Goal: Task Accomplishment & Management: Manage account settings

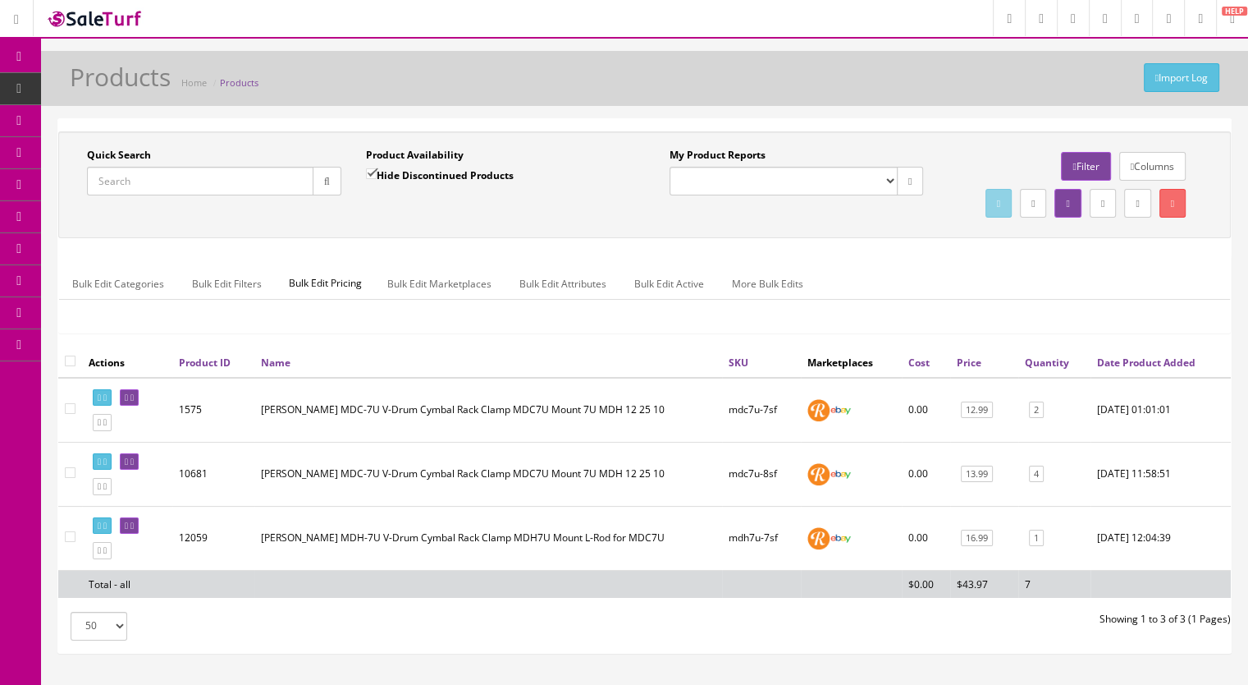
click at [145, 172] on input "Quick Search" at bounding box center [200, 181] width 227 height 29
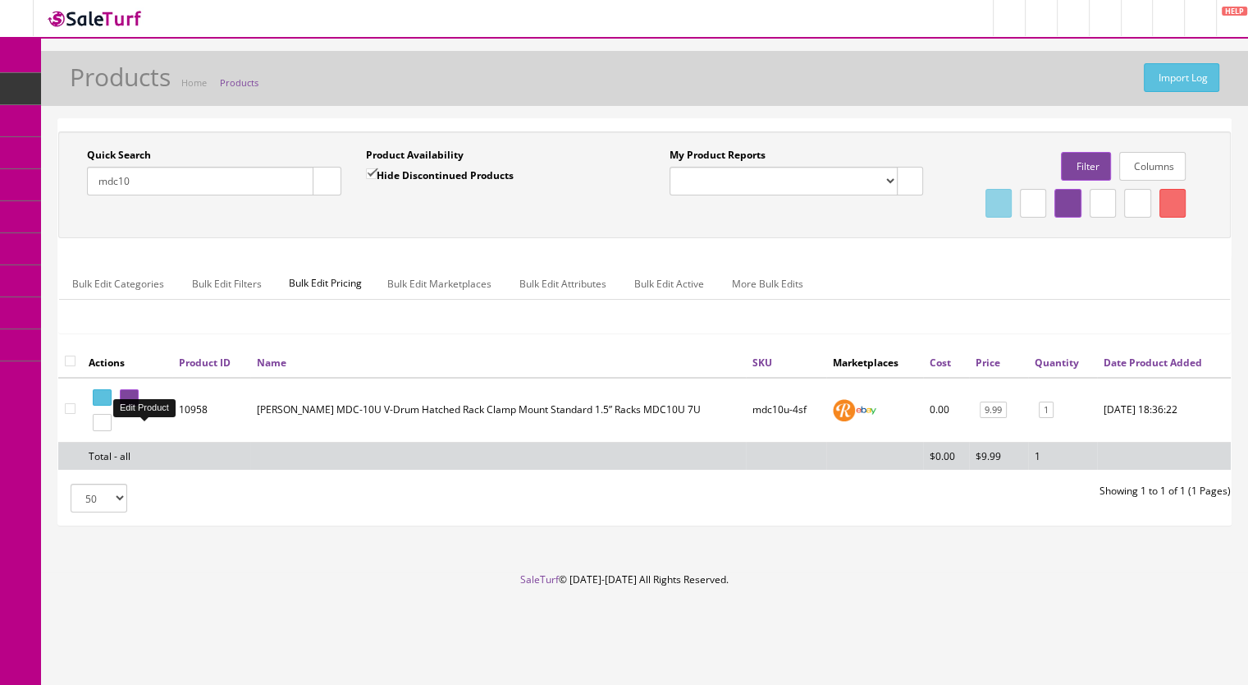
type input "mdc10"
click at [139, 406] on link at bounding box center [129, 397] width 19 height 17
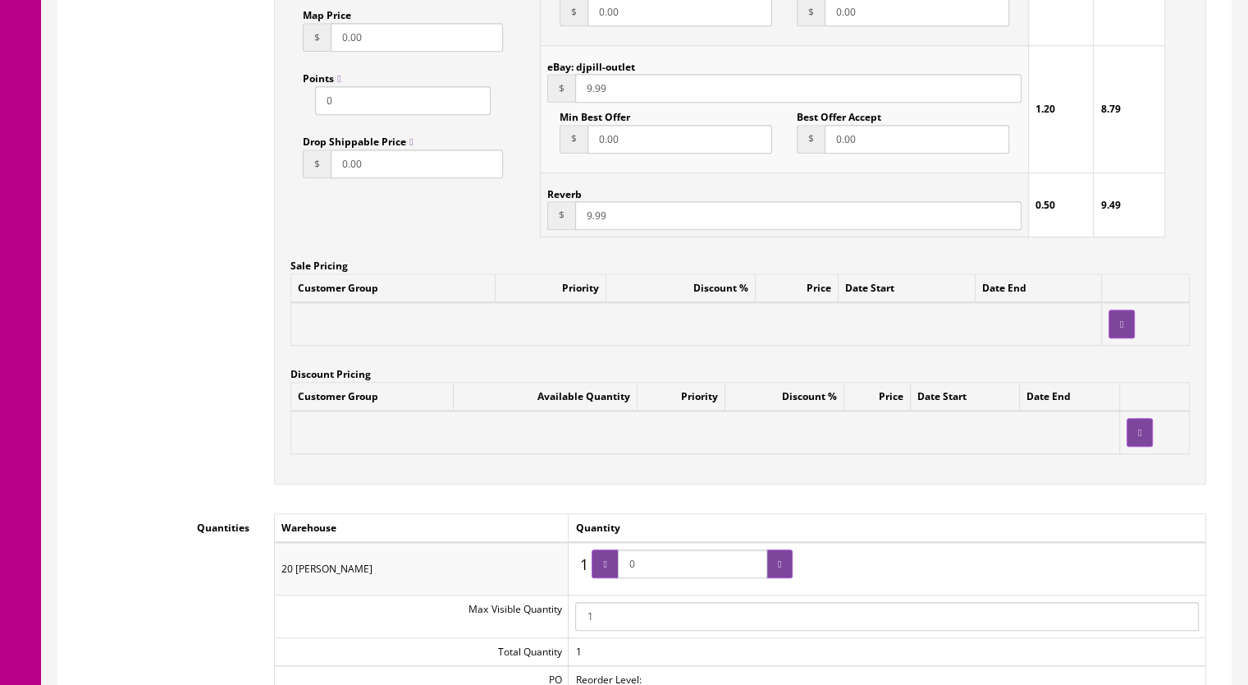
scroll to position [1559, 0]
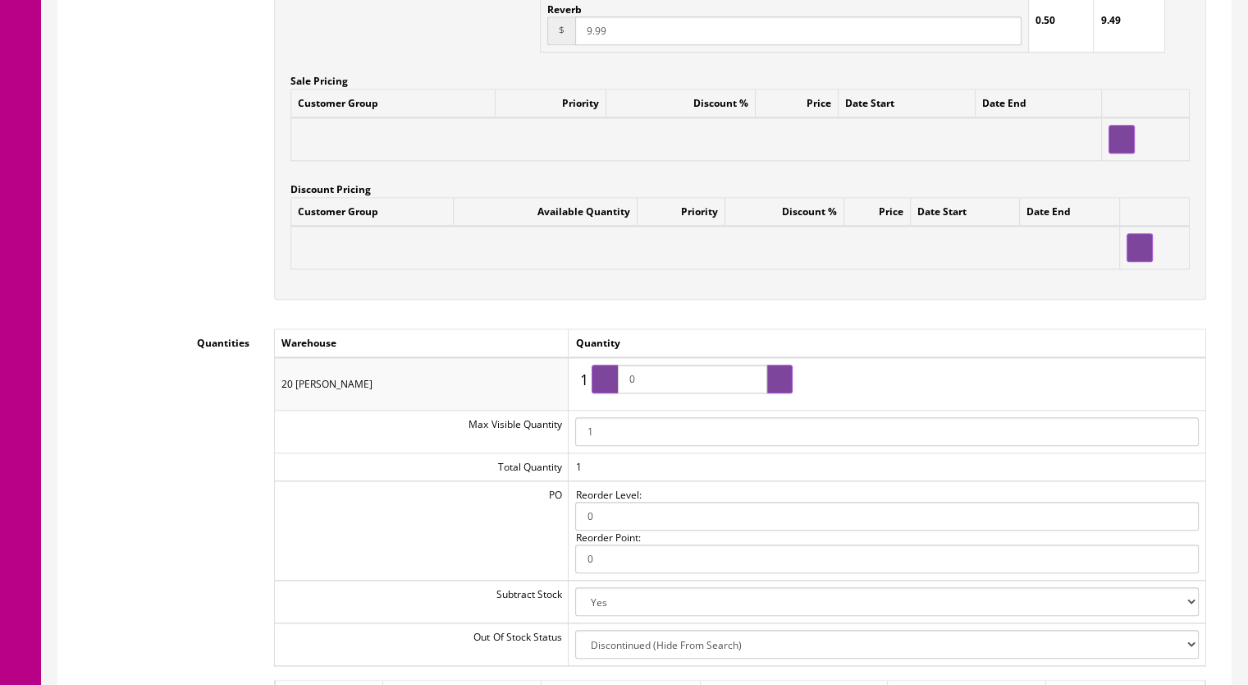
drag, startPoint x: 683, startPoint y: 387, endPoint x: 616, endPoint y: 385, distance: 67.3
click at [616, 385] on span "0" at bounding box center [692, 378] width 201 height 29
type input "1"
click at [607, 384] on icon at bounding box center [604, 379] width 3 height 10
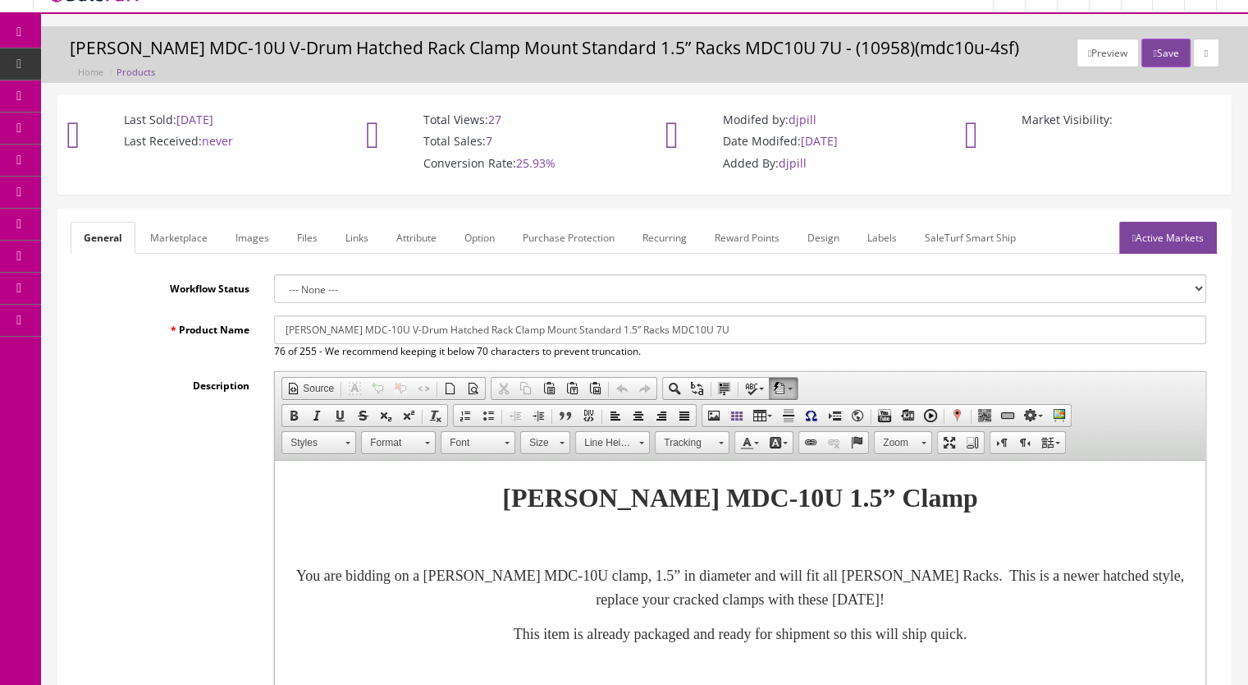
scroll to position [0, 0]
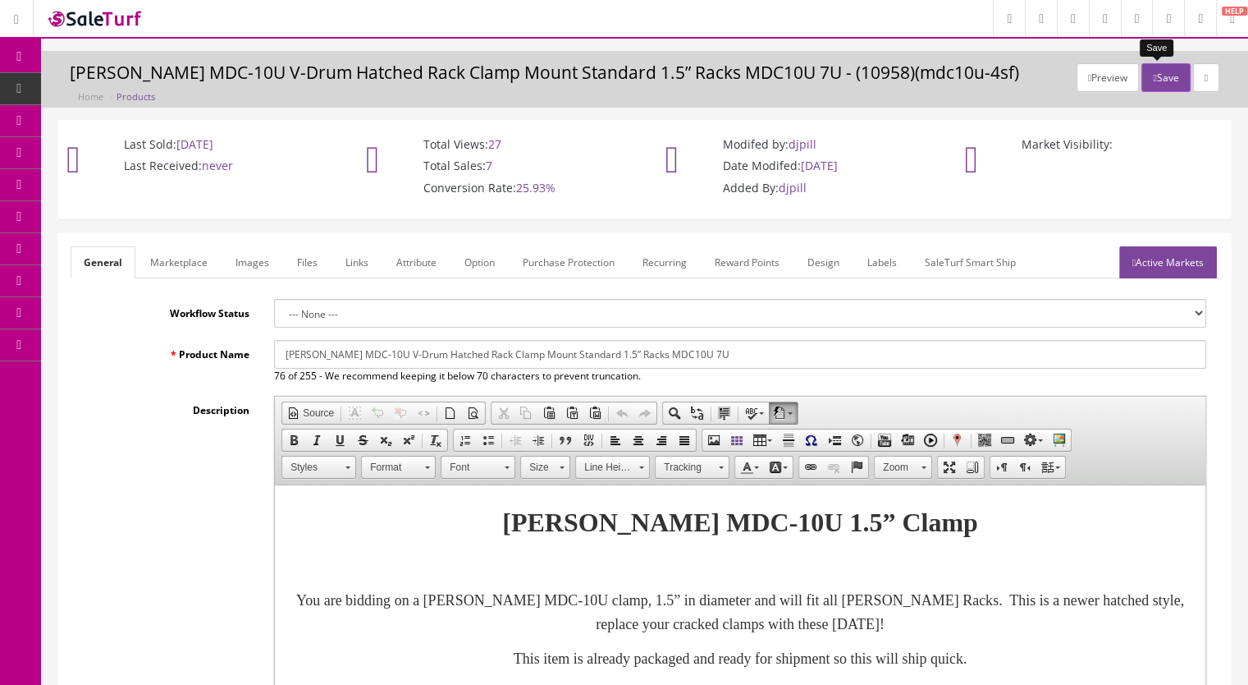
click at [1159, 74] on button "Save" at bounding box center [1166, 77] width 48 height 29
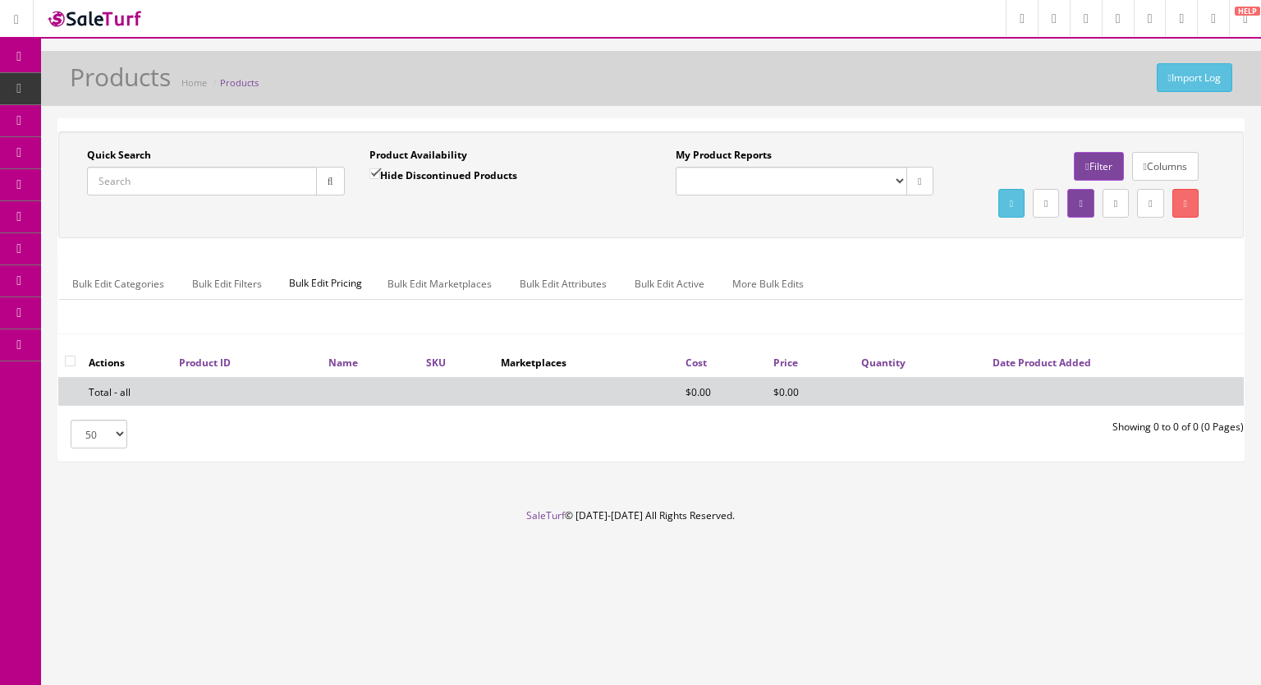
click at [163, 181] on input "Quick Search" at bounding box center [202, 181] width 230 height 29
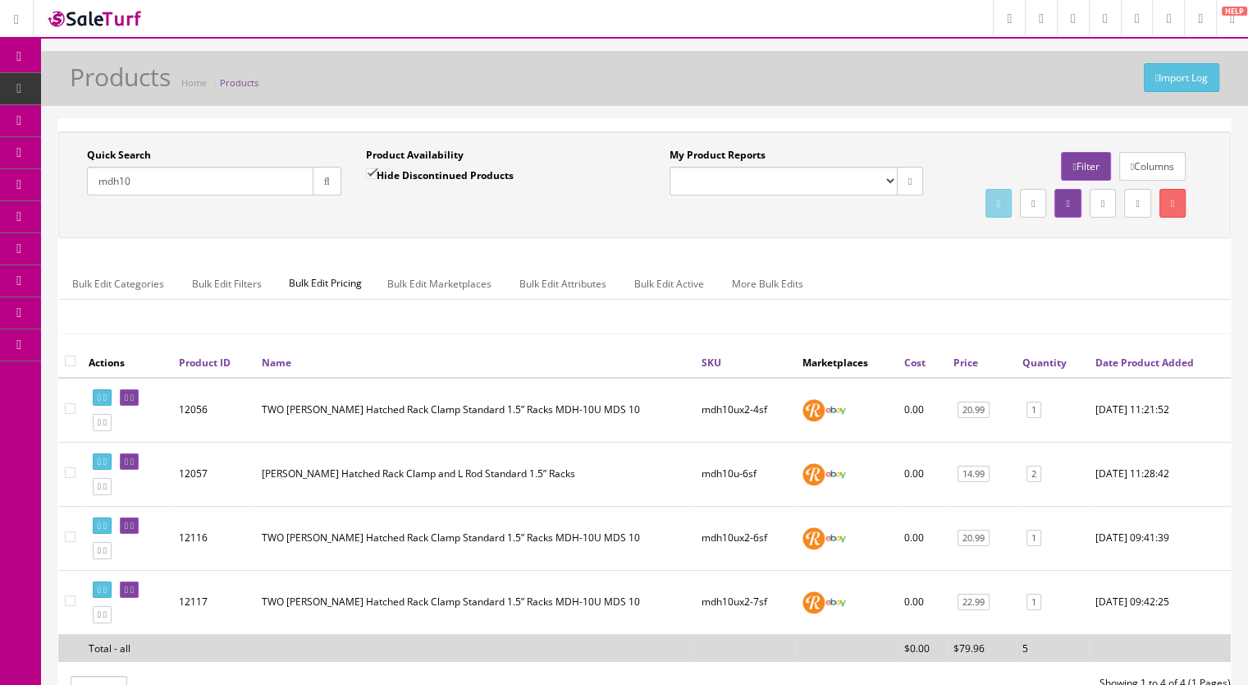
click at [85, 191] on div "Quick Search mdh10 Date From" at bounding box center [214, 178] width 279 height 60
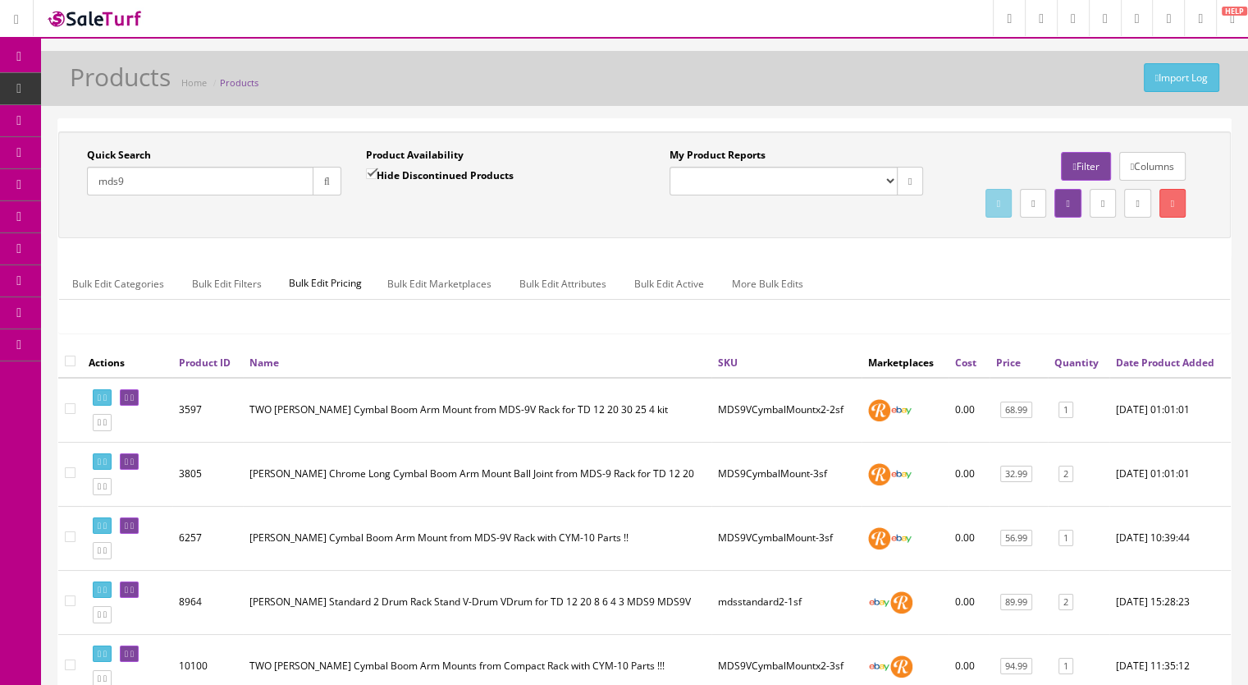
click at [172, 190] on input "mds9" at bounding box center [200, 181] width 227 height 29
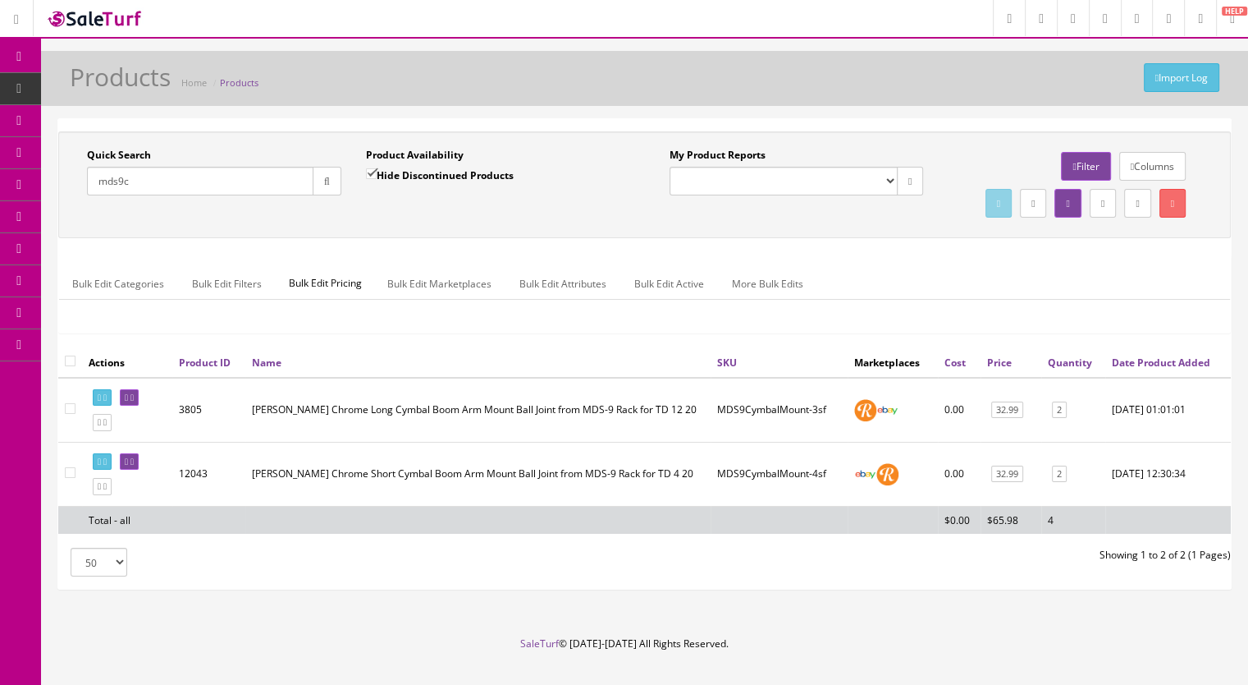
click at [181, 181] on input "mds9c" at bounding box center [200, 181] width 227 height 29
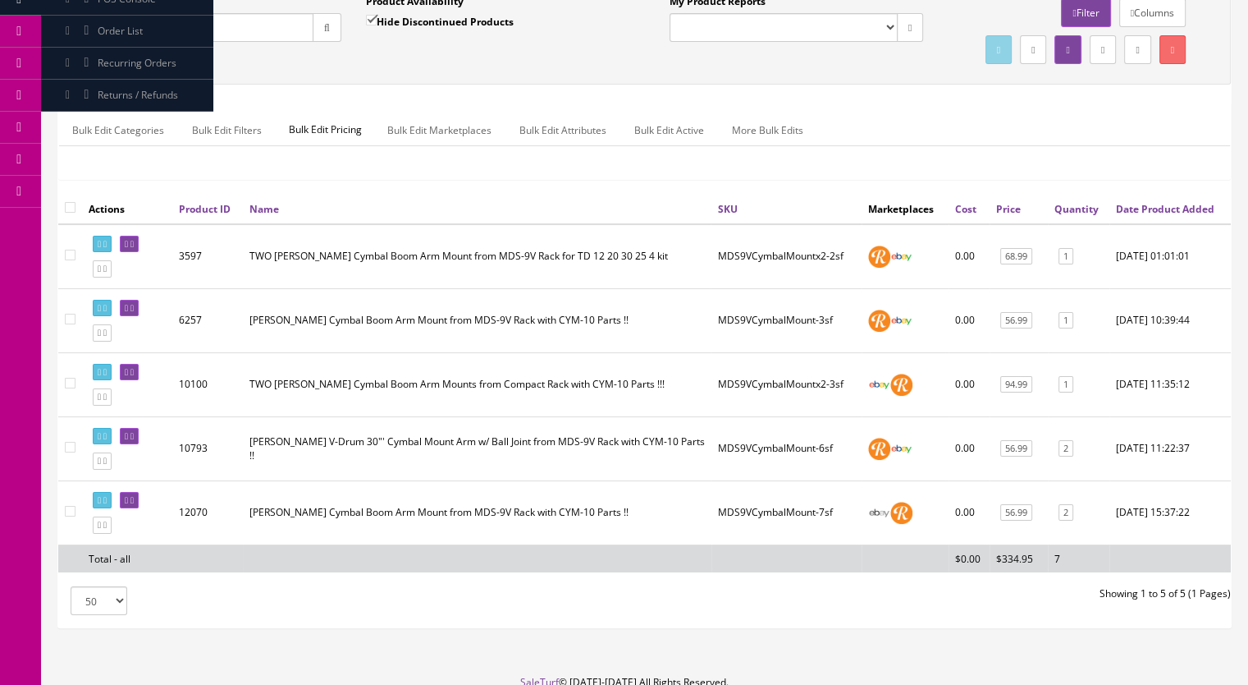
scroll to position [164, 0]
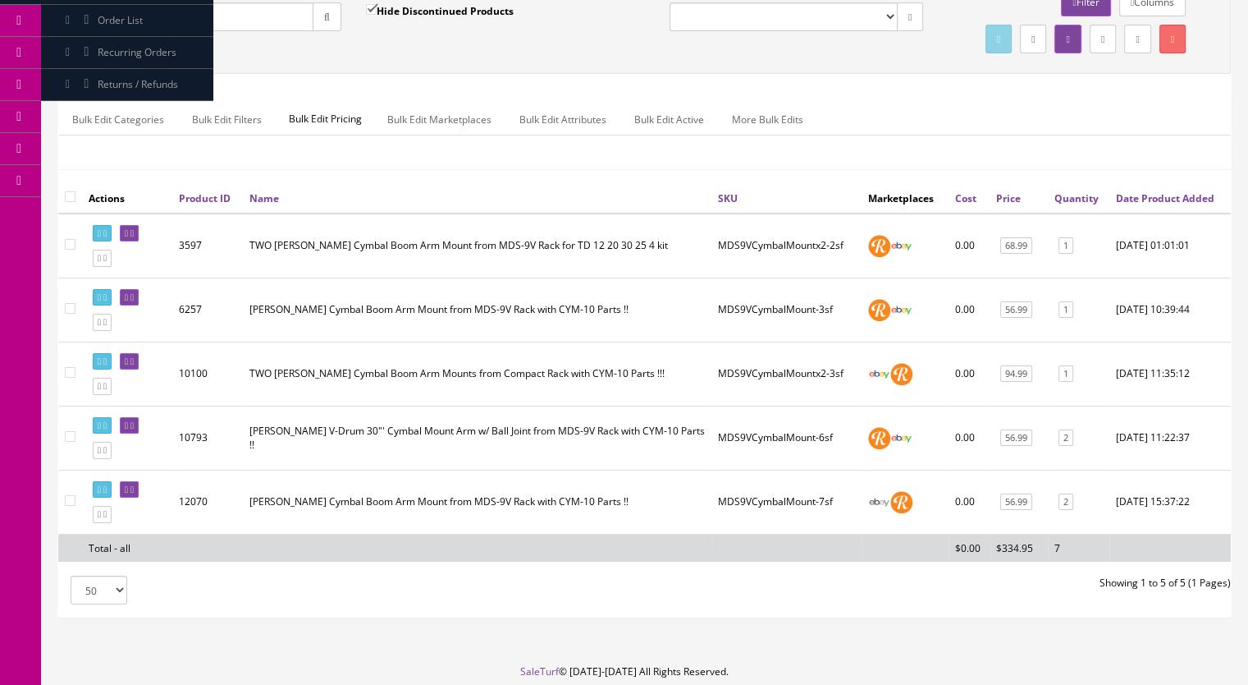
type input "mds9vc"
